Goal: Find specific page/section: Find specific page/section

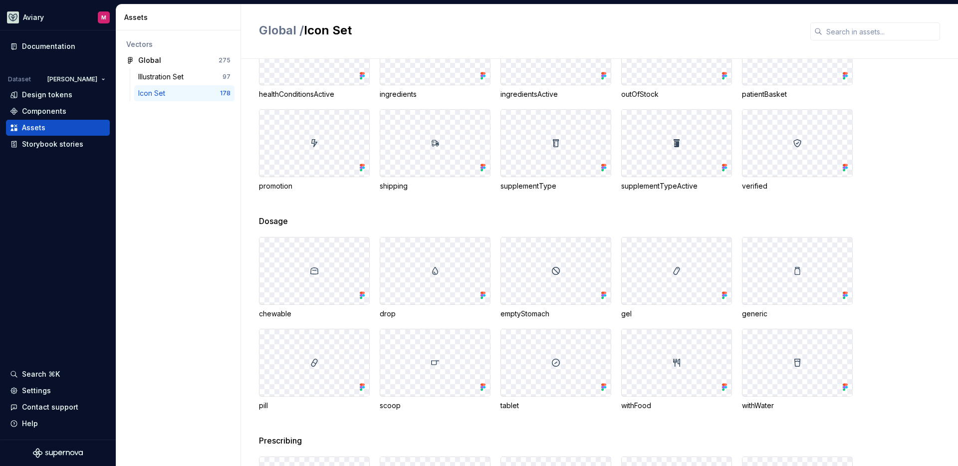
scroll to position [2381, 0]
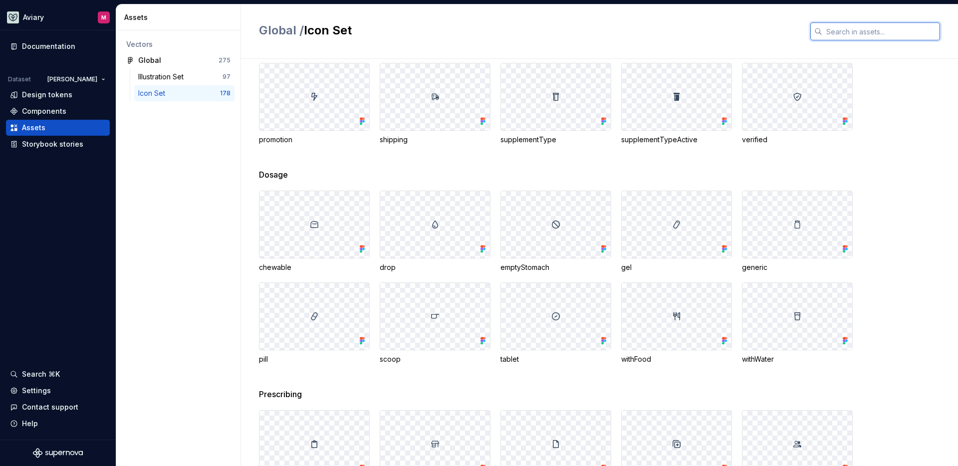
click at [868, 28] on input "text" at bounding box center [881, 31] width 118 height 18
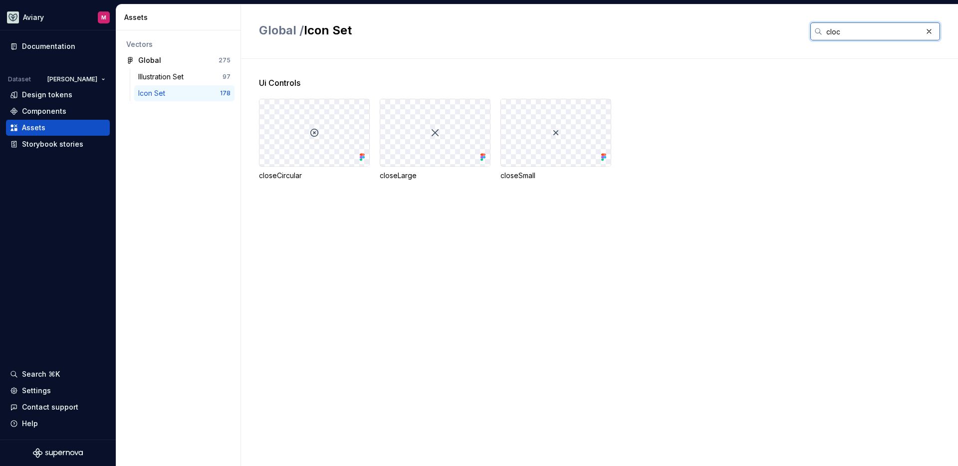
type input "clock"
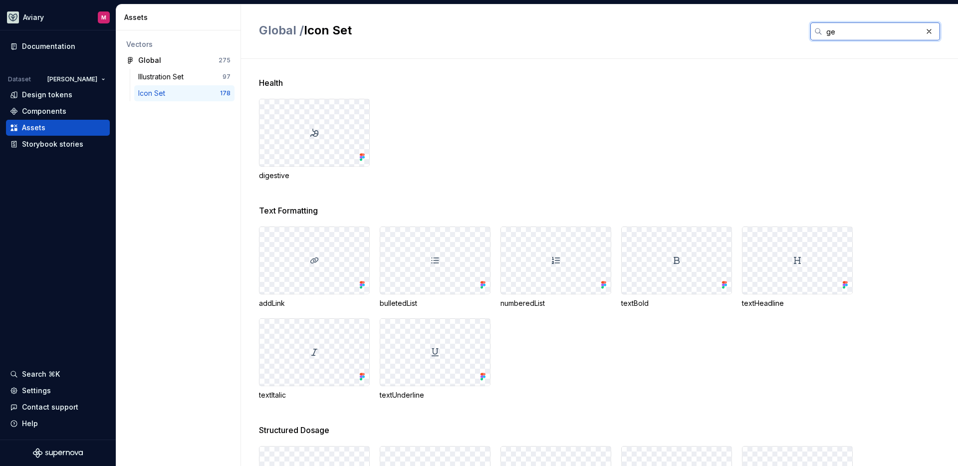
type input "gel"
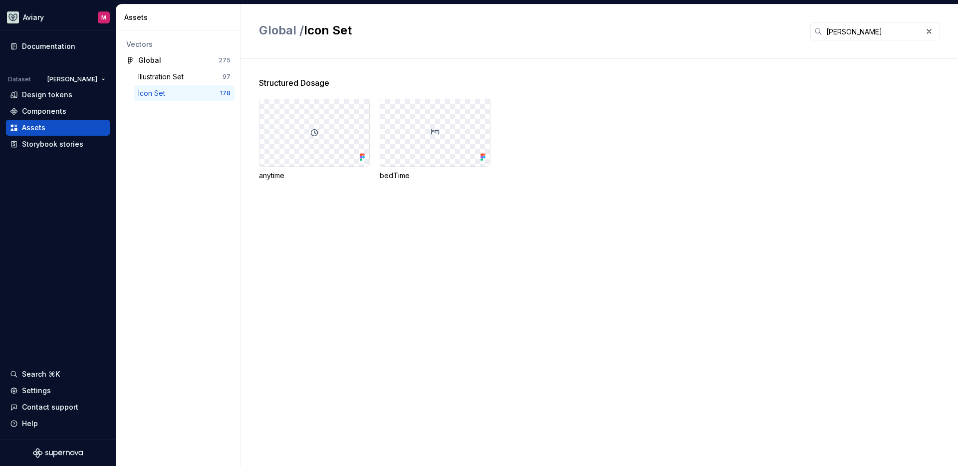
click at [343, 147] on div at bounding box center [314, 132] width 110 height 67
click at [362, 156] on icon at bounding box center [361, 157] width 2 height 2
click at [319, 142] on div at bounding box center [314, 132] width 110 height 67
drag, startPoint x: 314, startPoint y: 124, endPoint x: 318, endPoint y: 130, distance: 6.8
click at [315, 126] on div at bounding box center [314, 132] width 110 height 67
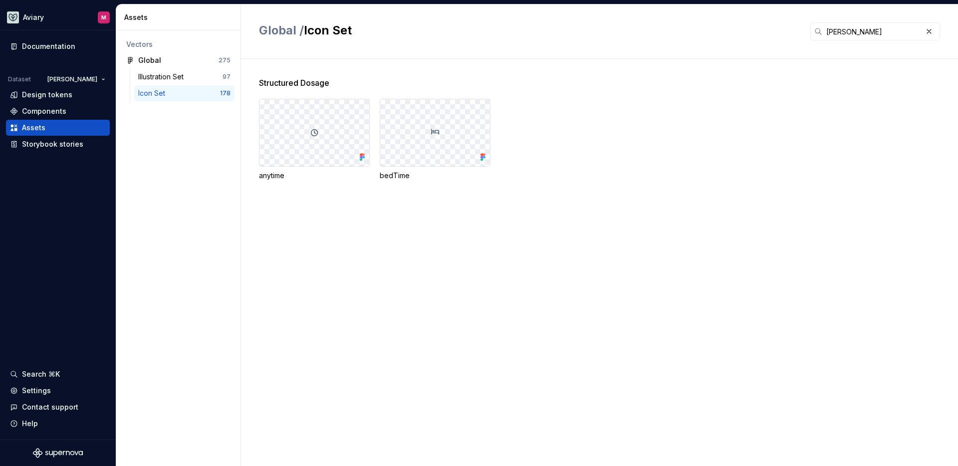
click at [373, 156] on div "anytime bedTime" at bounding box center [608, 140] width 699 height 82
click at [365, 156] on icon at bounding box center [362, 157] width 10 height 10
click at [364, 156] on icon at bounding box center [363, 157] width 2 height 2
click at [363, 156] on icon at bounding box center [363, 157] width 2 height 2
click at [336, 142] on div at bounding box center [314, 132] width 110 height 67
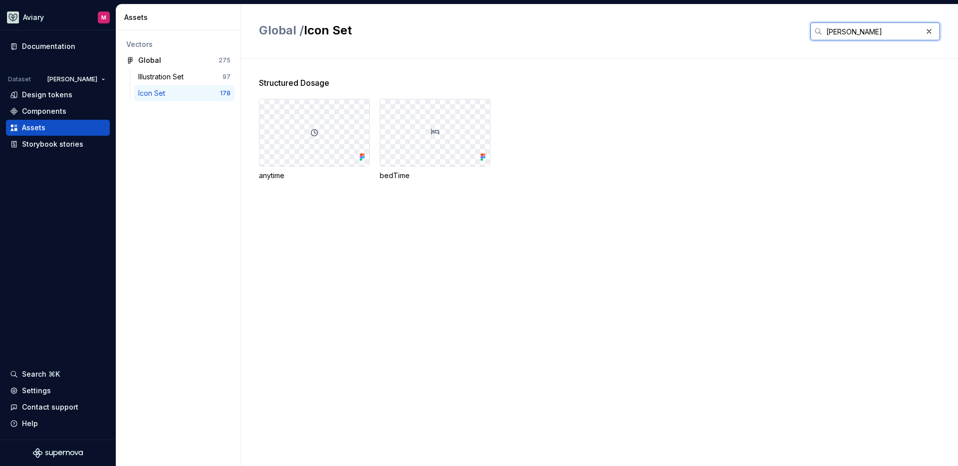
click at [839, 26] on input "[PERSON_NAME]" at bounding box center [872, 31] width 100 height 18
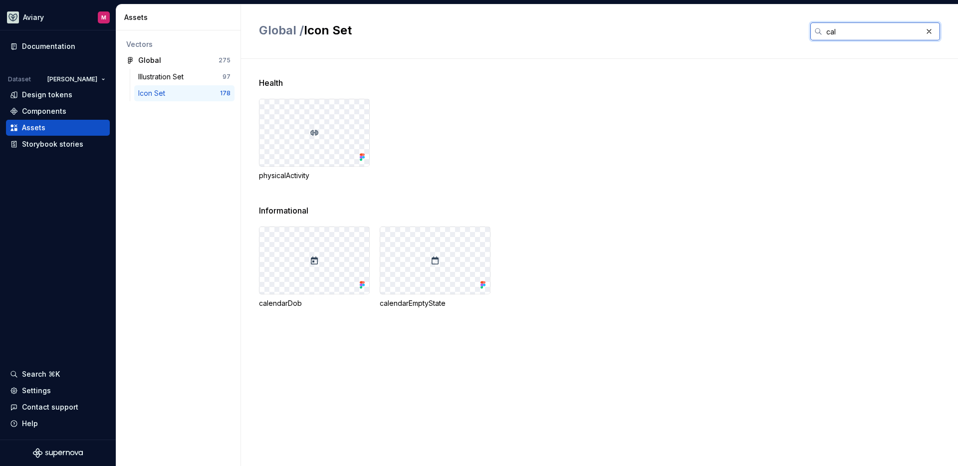
type input "cal"
click at [355, 282] on div at bounding box center [314, 260] width 110 height 67
